Goal: Task Accomplishment & Management: Use online tool/utility

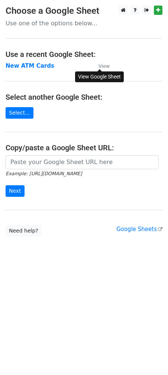
click at [104, 65] on small "View" at bounding box center [103, 66] width 11 height 6
click at [30, 63] on strong "New ATM Cards" at bounding box center [30, 65] width 49 height 7
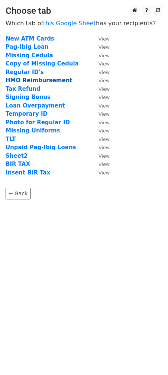
click at [49, 82] on strong "HMO Reimbursement" at bounding box center [39, 80] width 67 height 7
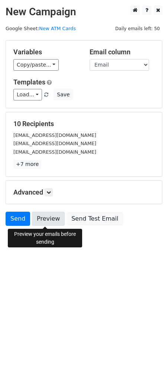
click at [52, 220] on link "Preview" at bounding box center [48, 218] width 33 height 14
click at [42, 217] on link "Preview" at bounding box center [48, 218] width 33 height 14
click at [53, 220] on link "Preview" at bounding box center [48, 218] width 33 height 14
click at [51, 215] on link "Preview" at bounding box center [48, 218] width 33 height 14
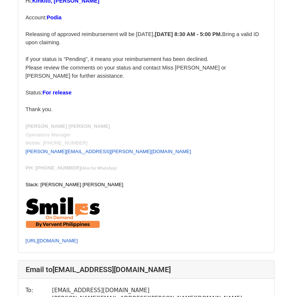
scroll to position [2148, 0]
